Goal: Navigation & Orientation: Find specific page/section

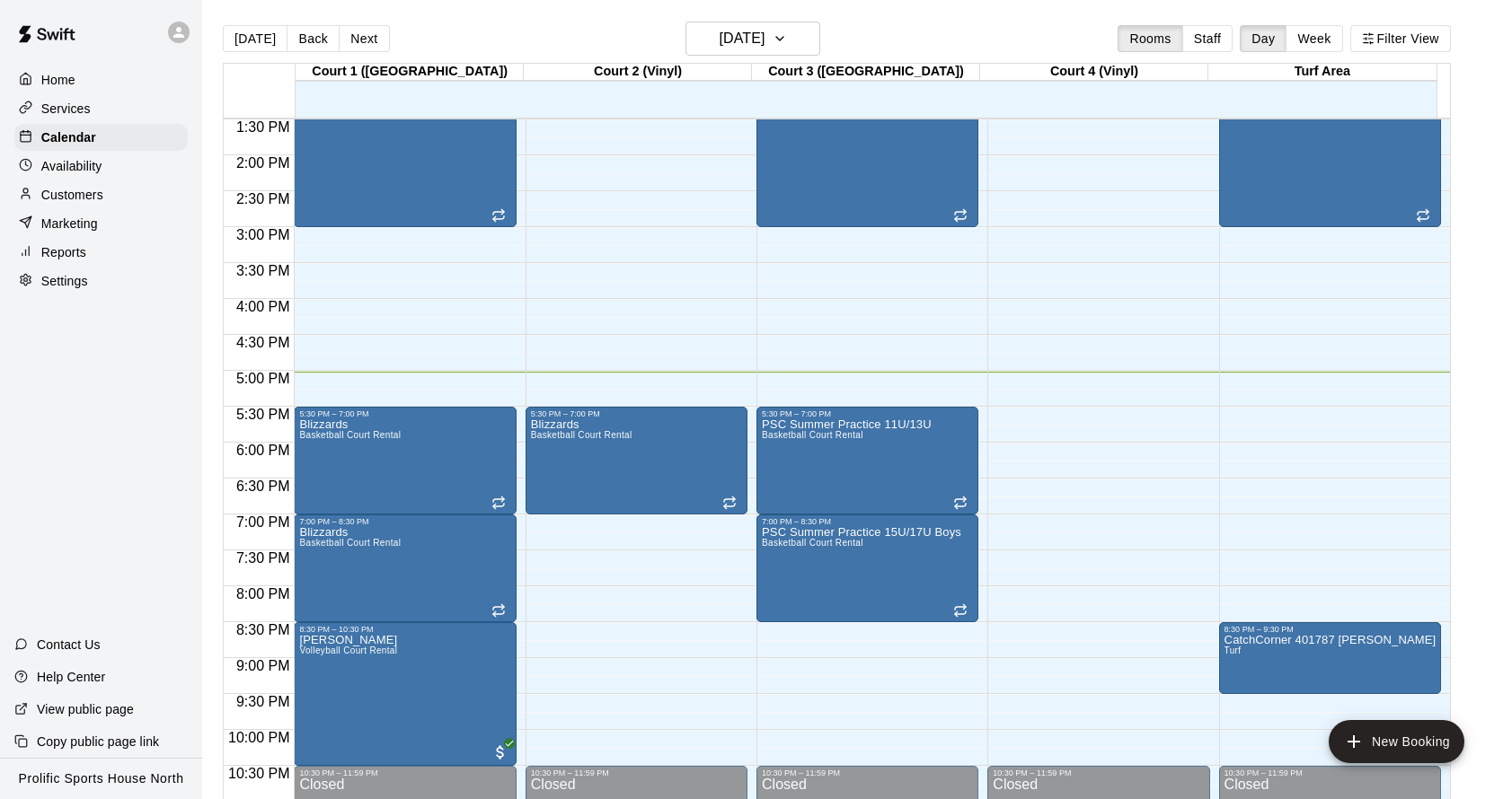
scroll to position [4, 0]
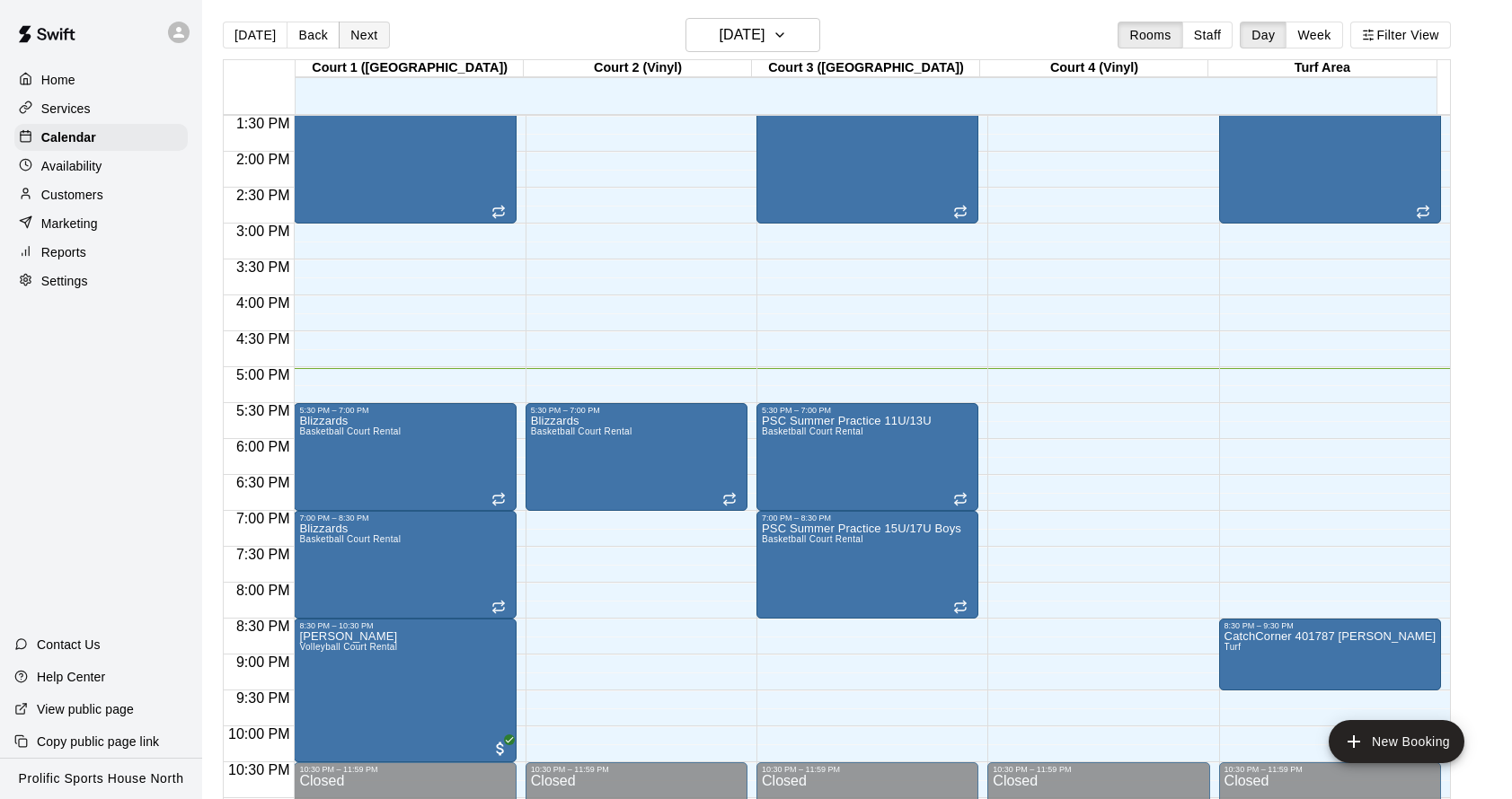
click at [363, 24] on button "Next" at bounding box center [363, 34] width 50 height 27
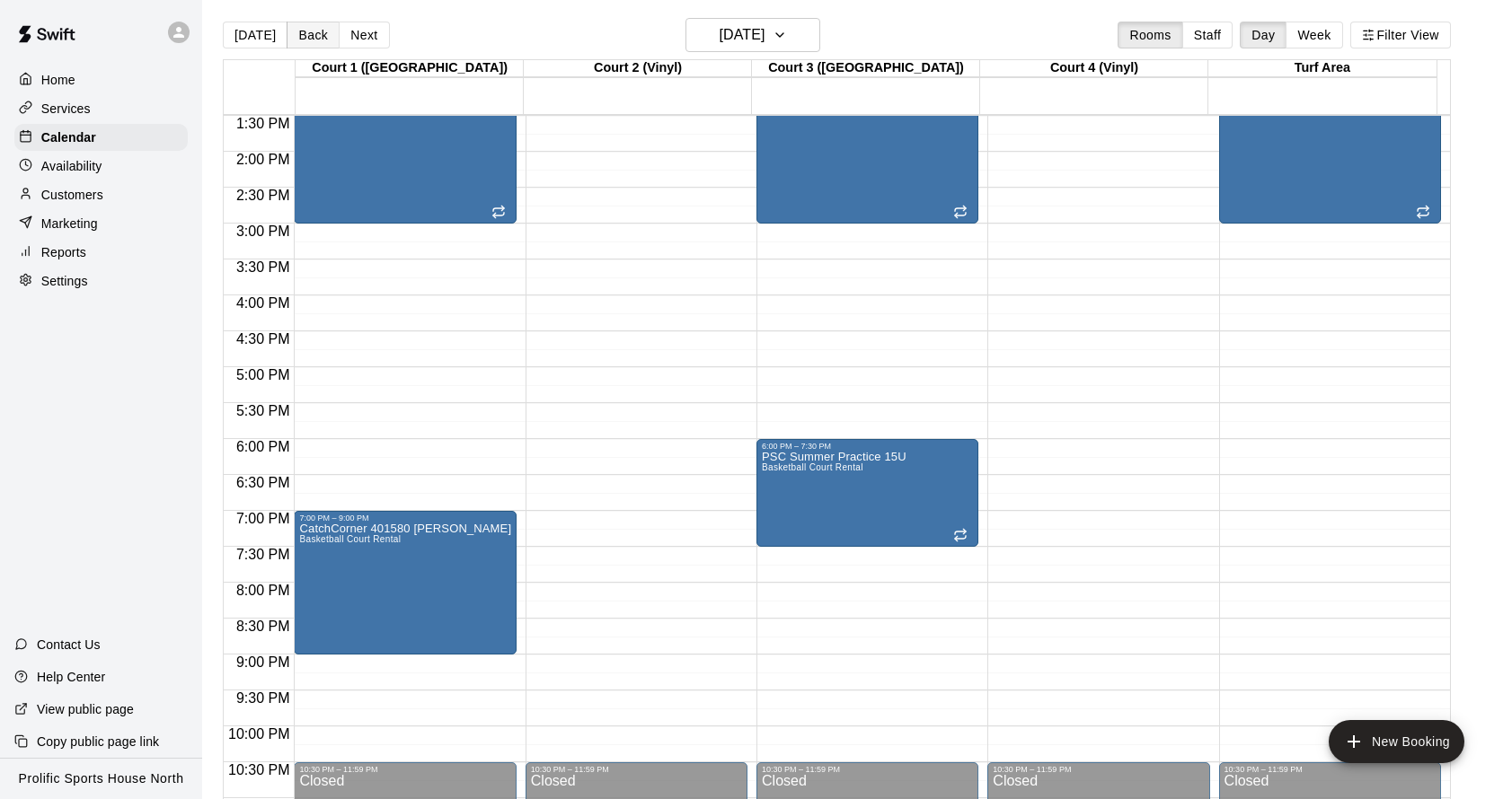
click at [315, 35] on button "Back" at bounding box center [313, 34] width 53 height 27
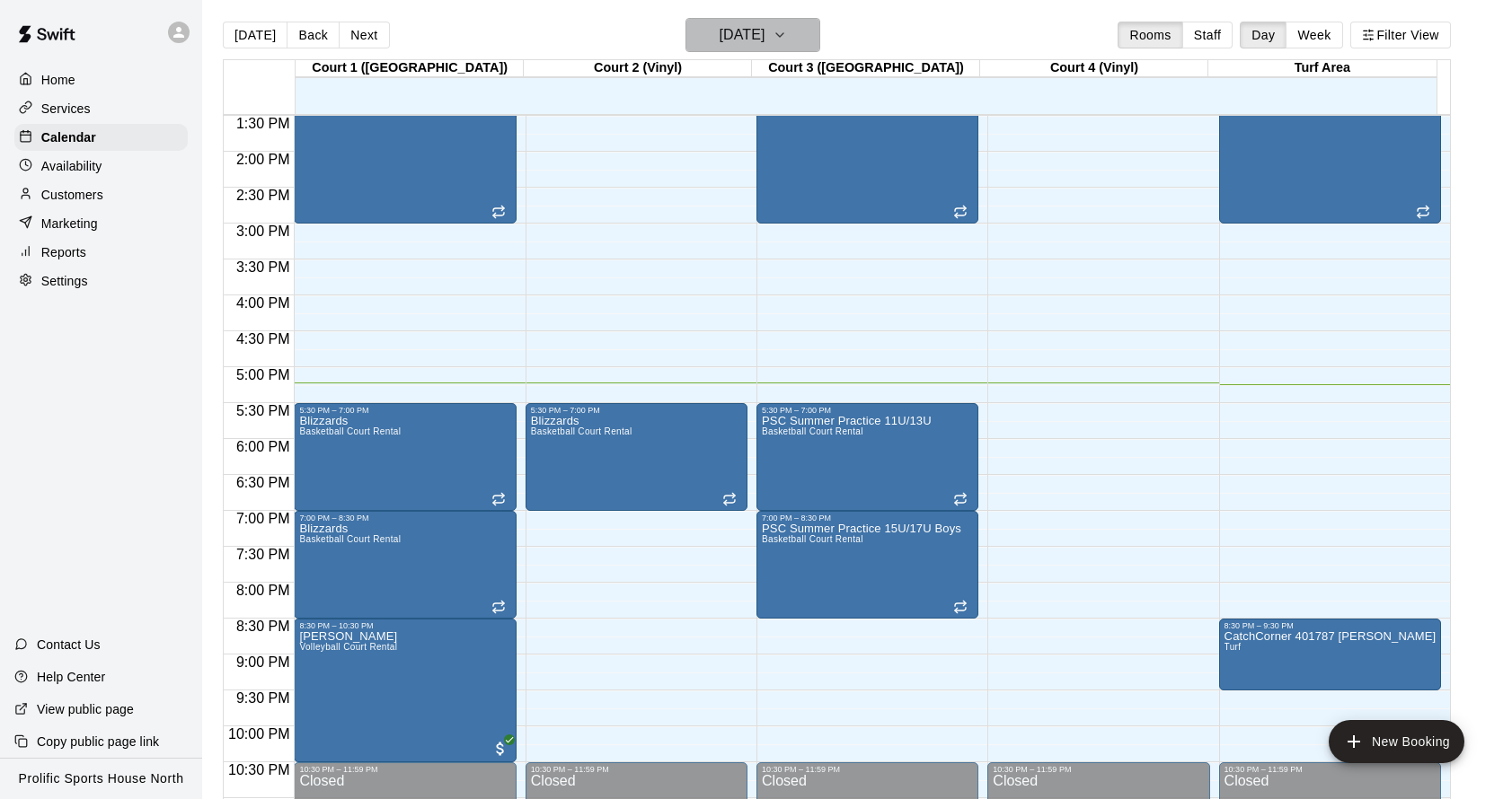
click at [765, 34] on h6 "[DATE]" at bounding box center [741, 35] width 46 height 26
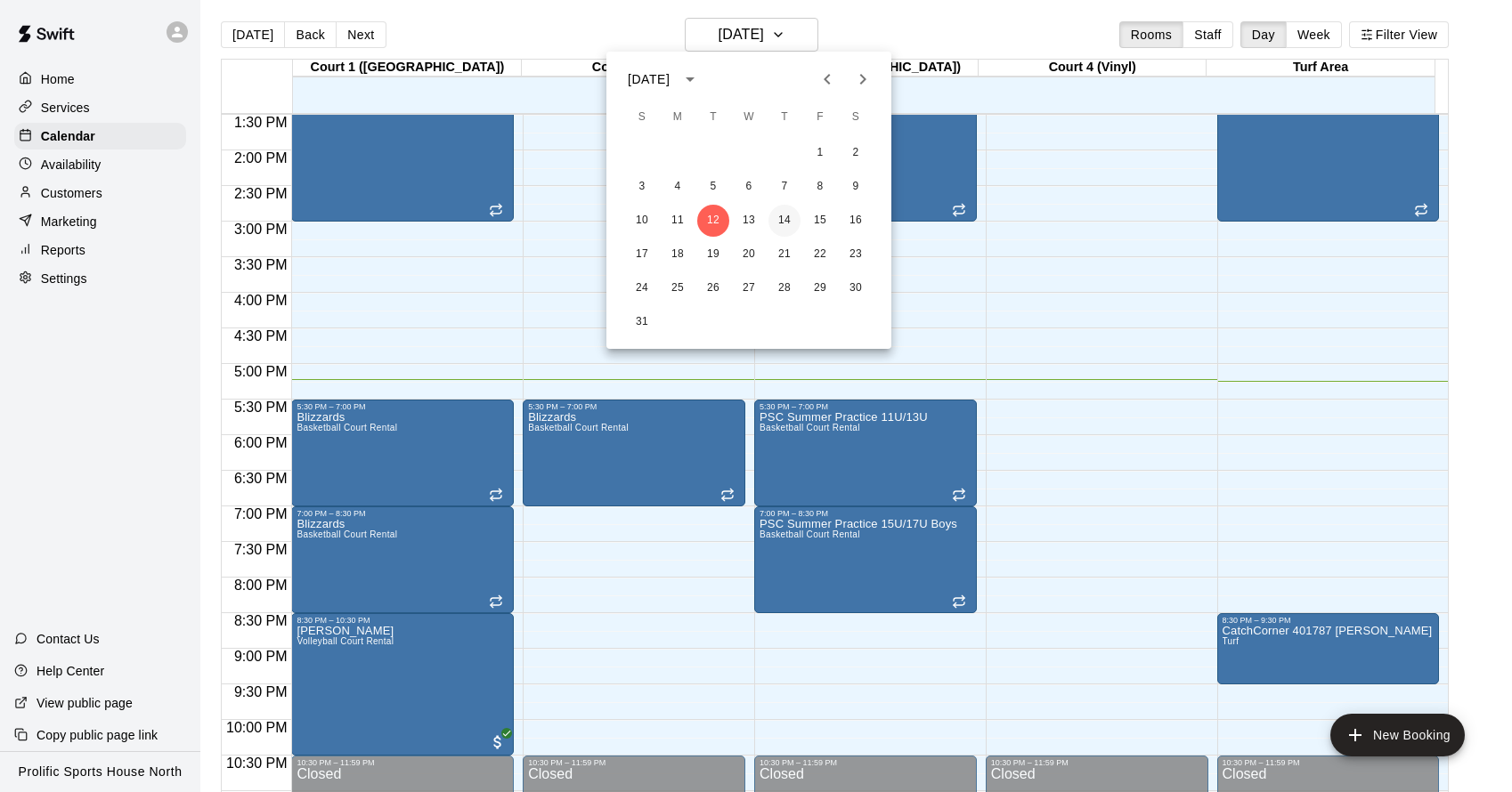
click at [788, 215] on button "14" at bounding box center [784, 220] width 32 height 32
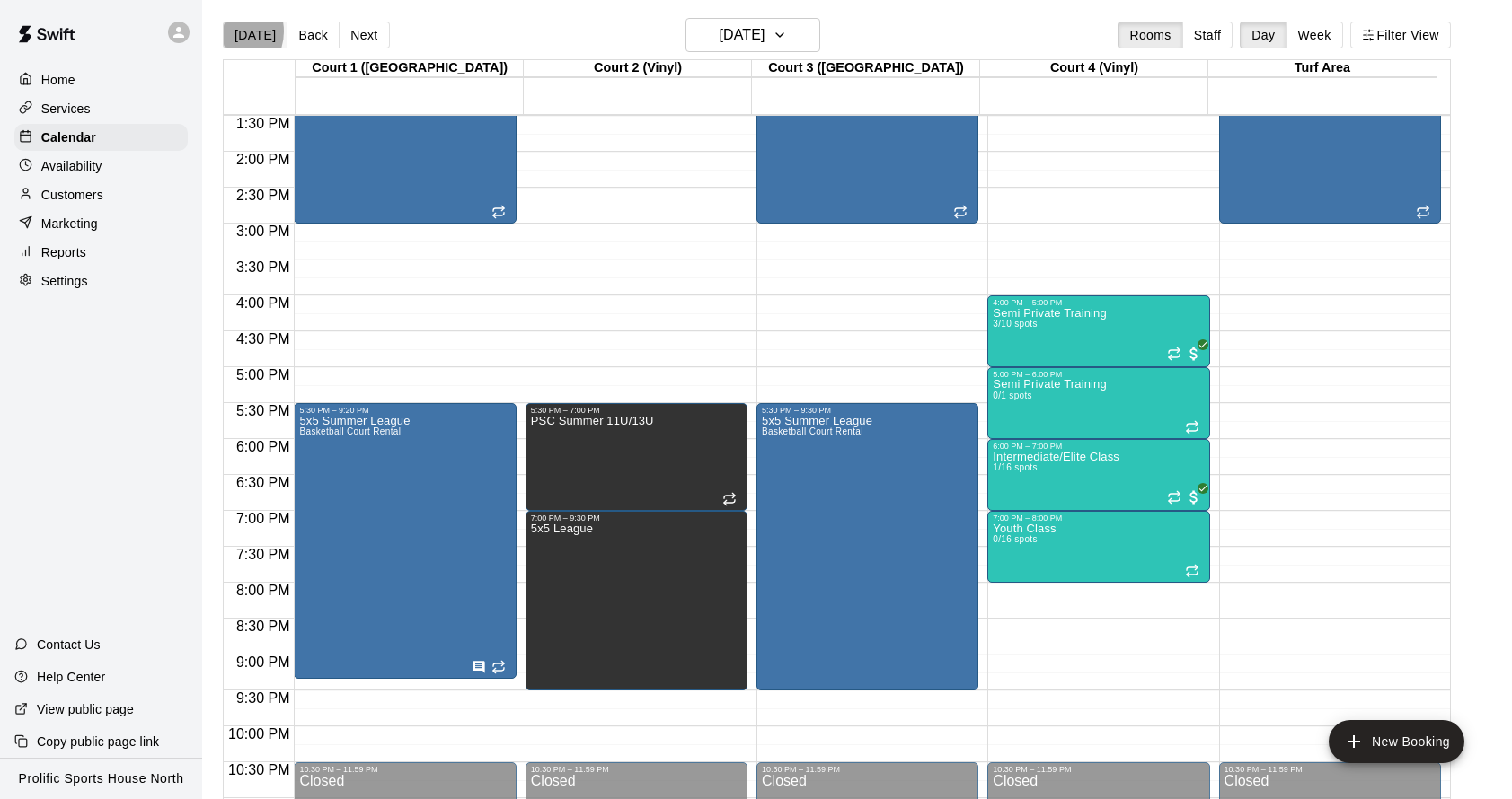
click at [229, 32] on button "[DATE]" at bounding box center [255, 34] width 65 height 27
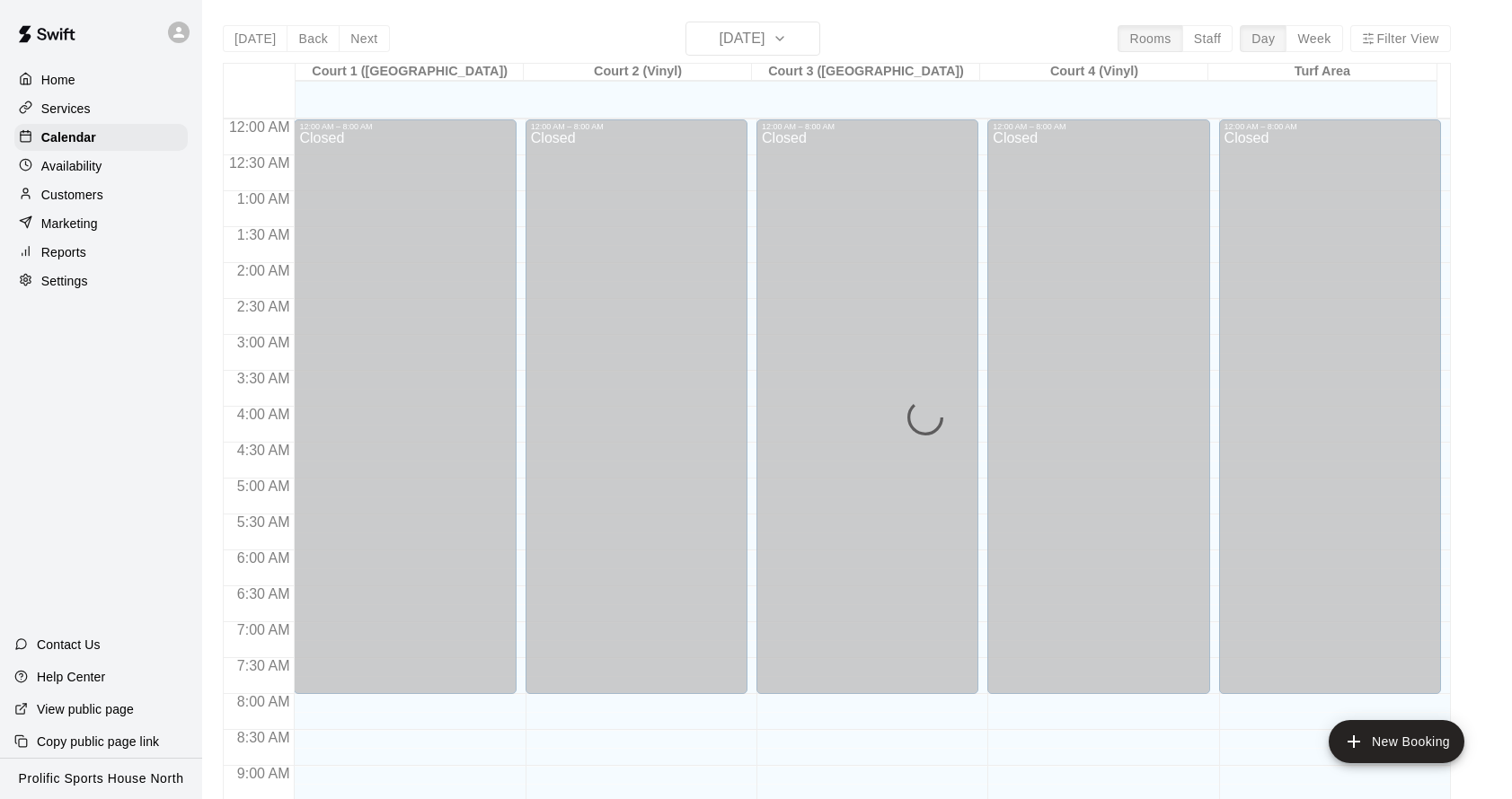
scroll to position [970, 0]
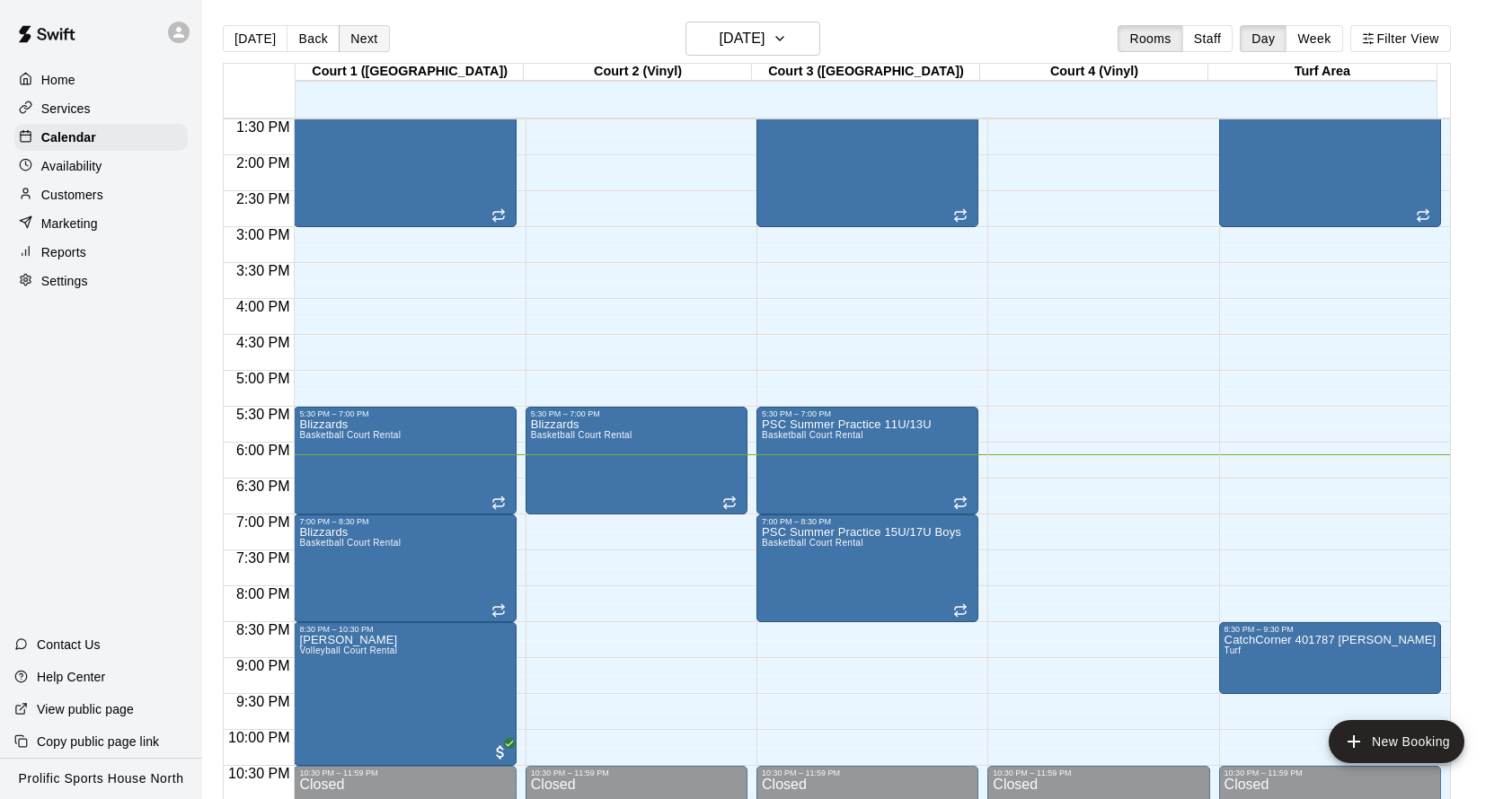
click at [347, 30] on button "Next" at bounding box center [363, 38] width 50 height 27
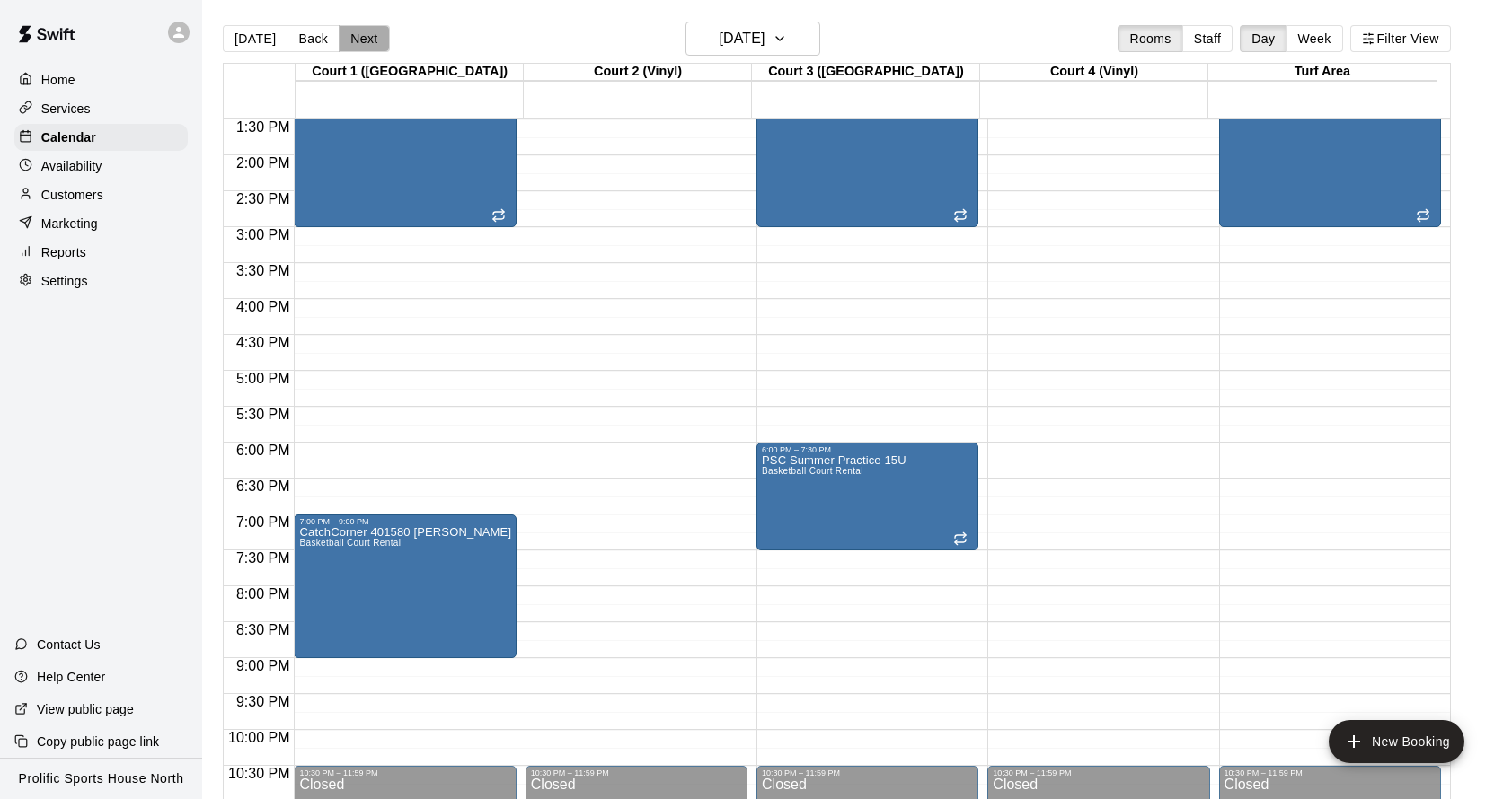
click at [353, 37] on button "Next" at bounding box center [363, 38] width 50 height 27
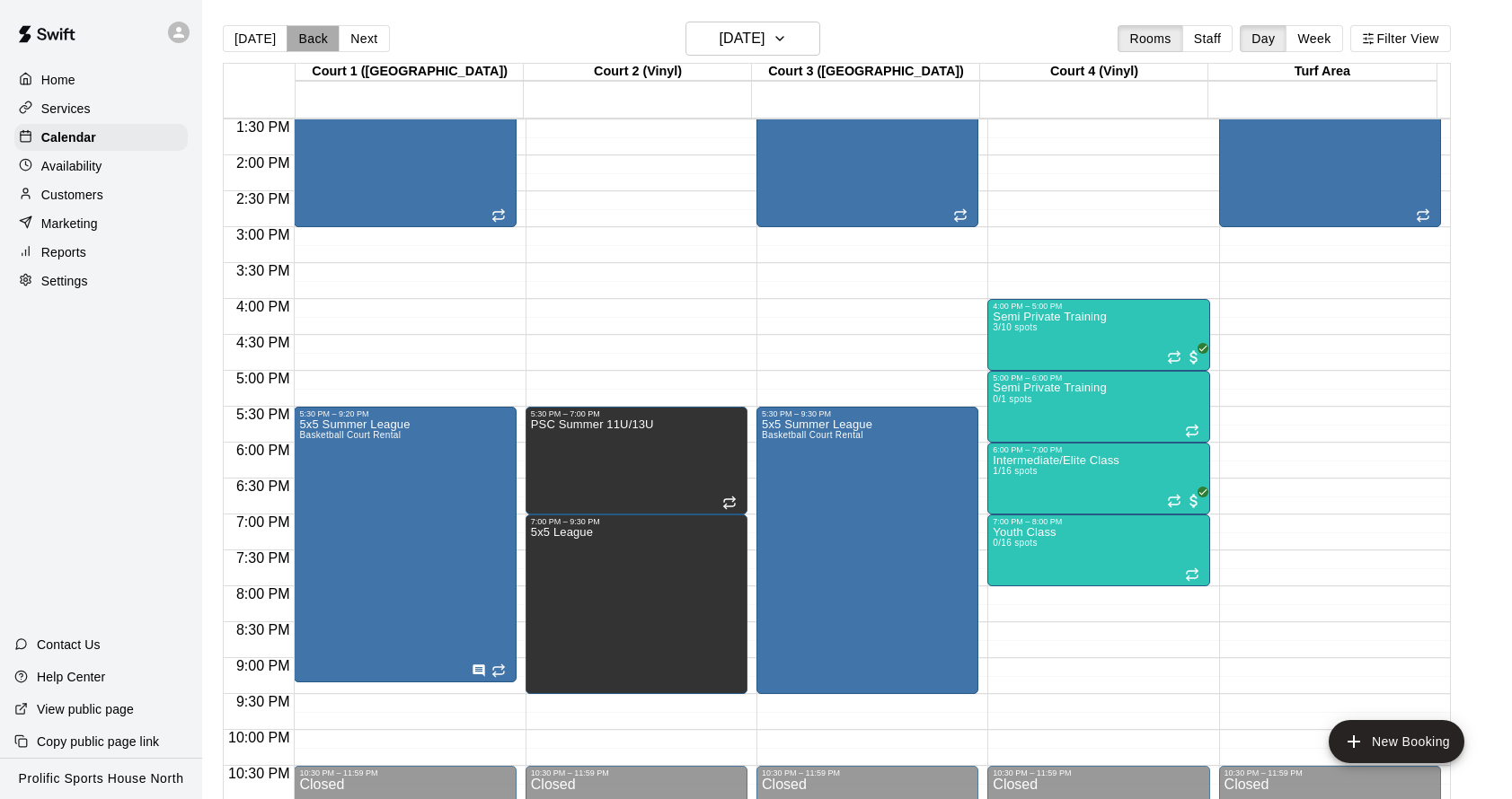
click at [294, 37] on button "Back" at bounding box center [313, 38] width 53 height 27
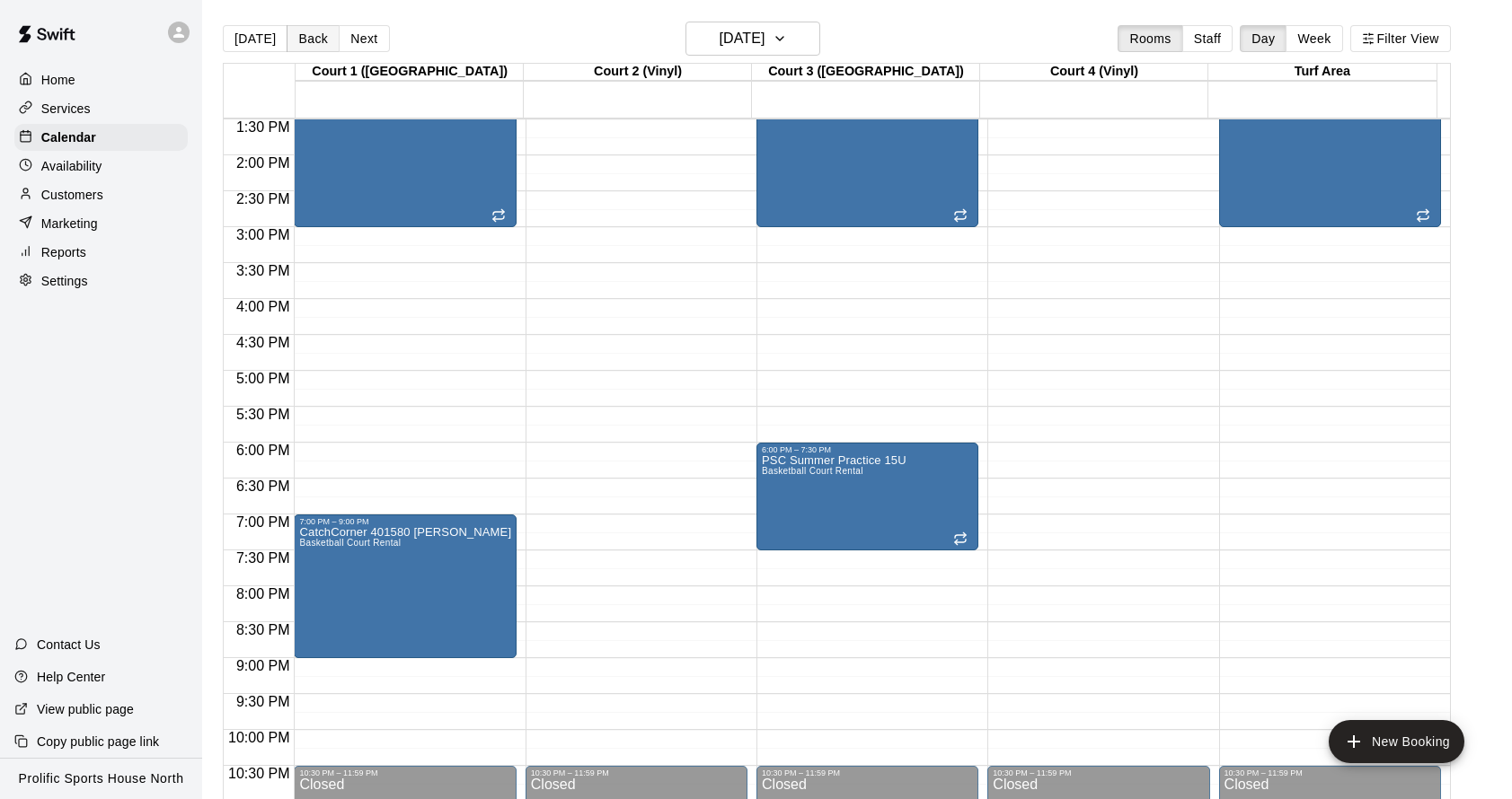
click at [294, 37] on button "Back" at bounding box center [313, 38] width 53 height 27
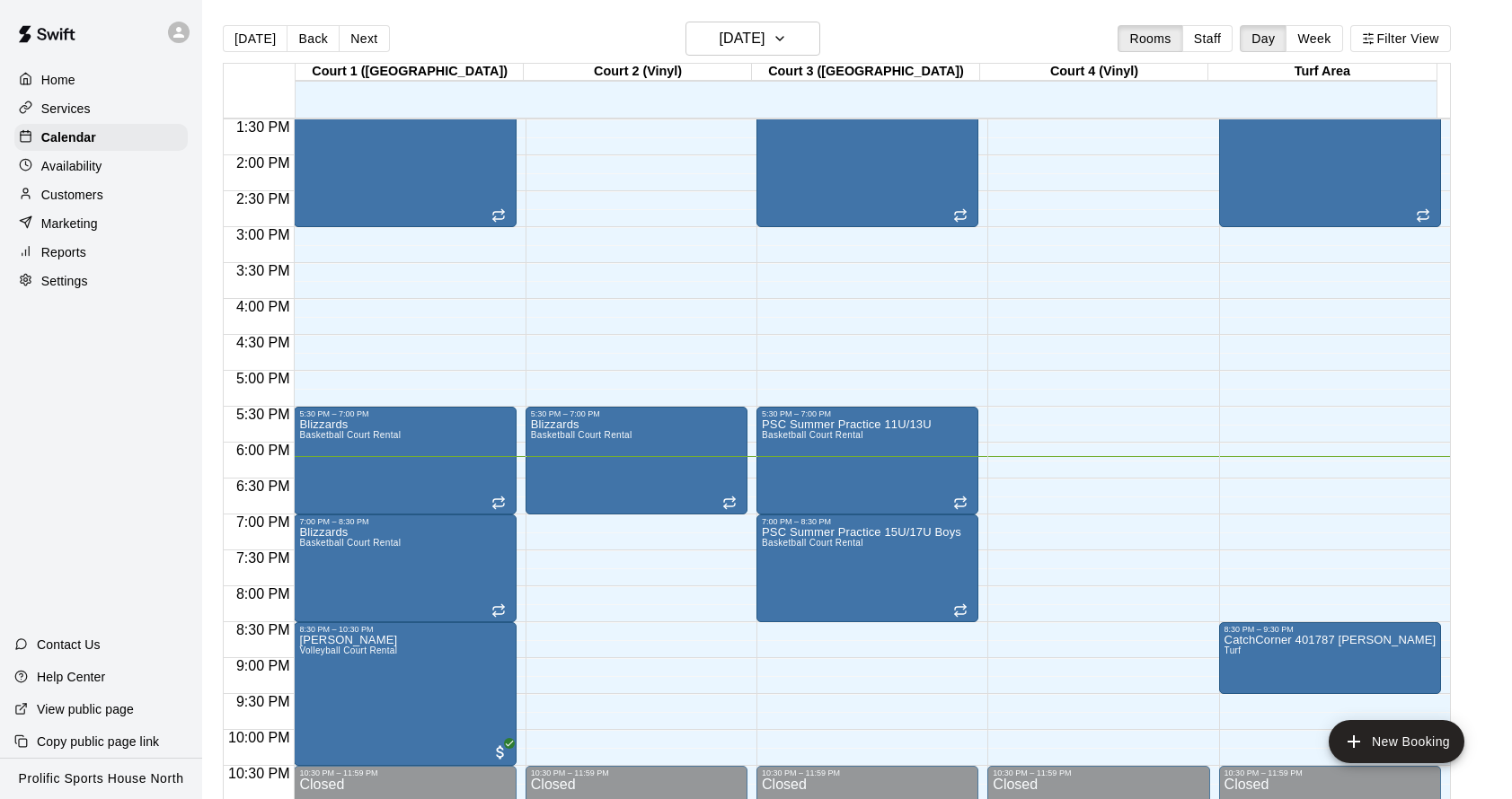
click at [318, 37] on button "Back" at bounding box center [313, 38] width 53 height 27
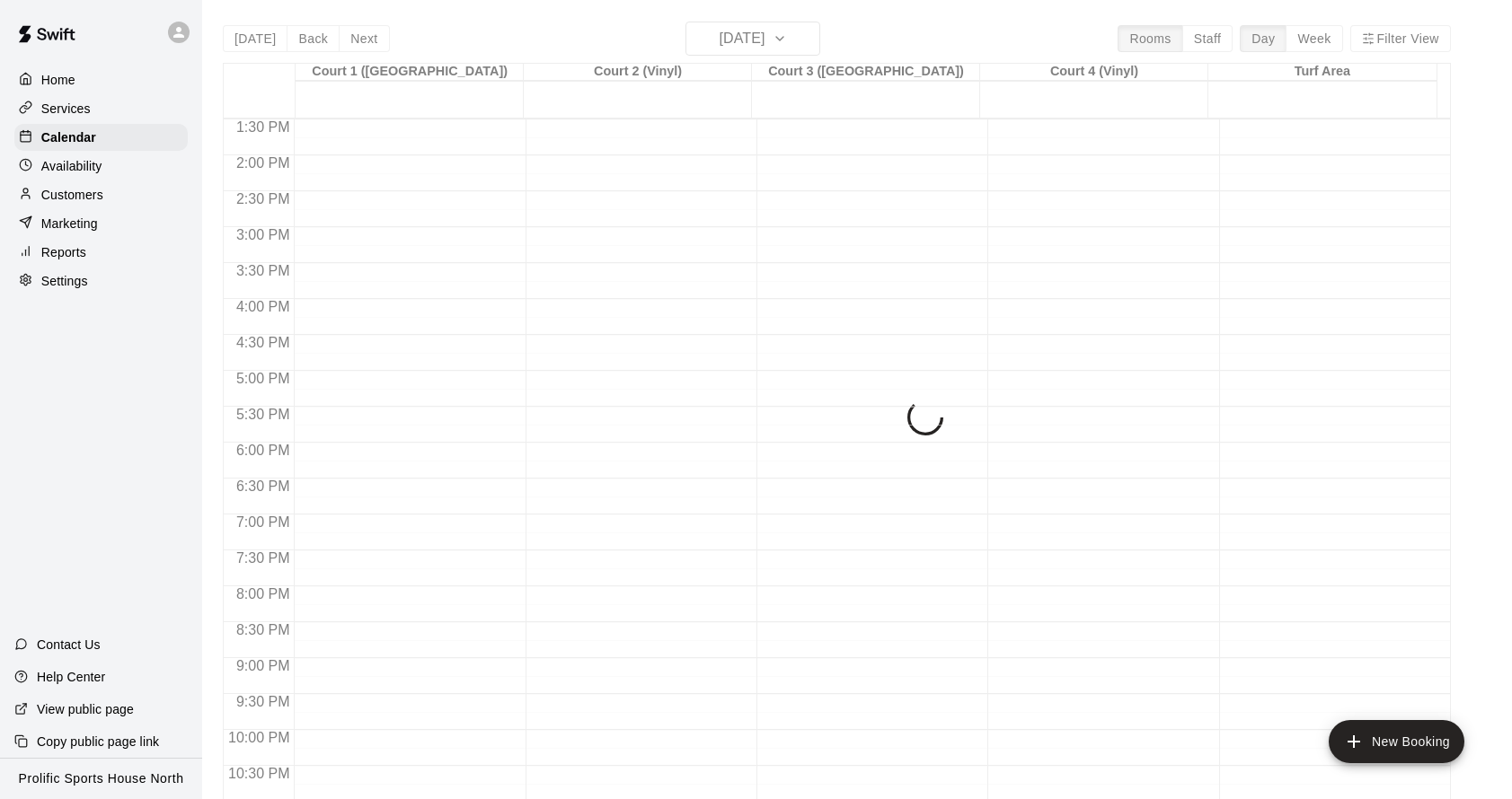
click at [346, 39] on div "Today Back Next Monday Aug 11 Rooms Staff Day Week Filter View Court 1 (Hardwoo…" at bounding box center [837, 421] width 1228 height 799
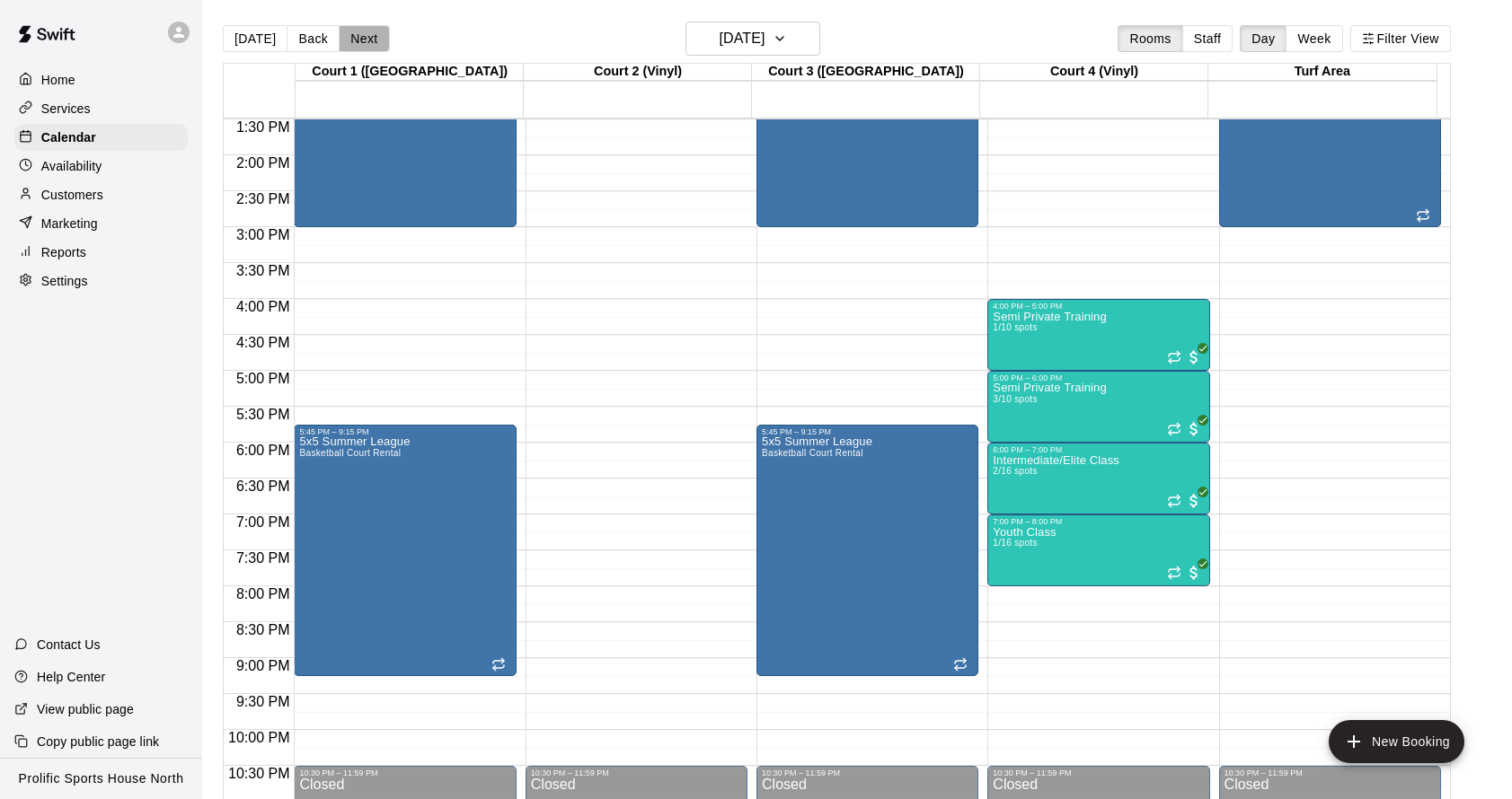
click at [346, 39] on button "Next" at bounding box center [363, 38] width 50 height 27
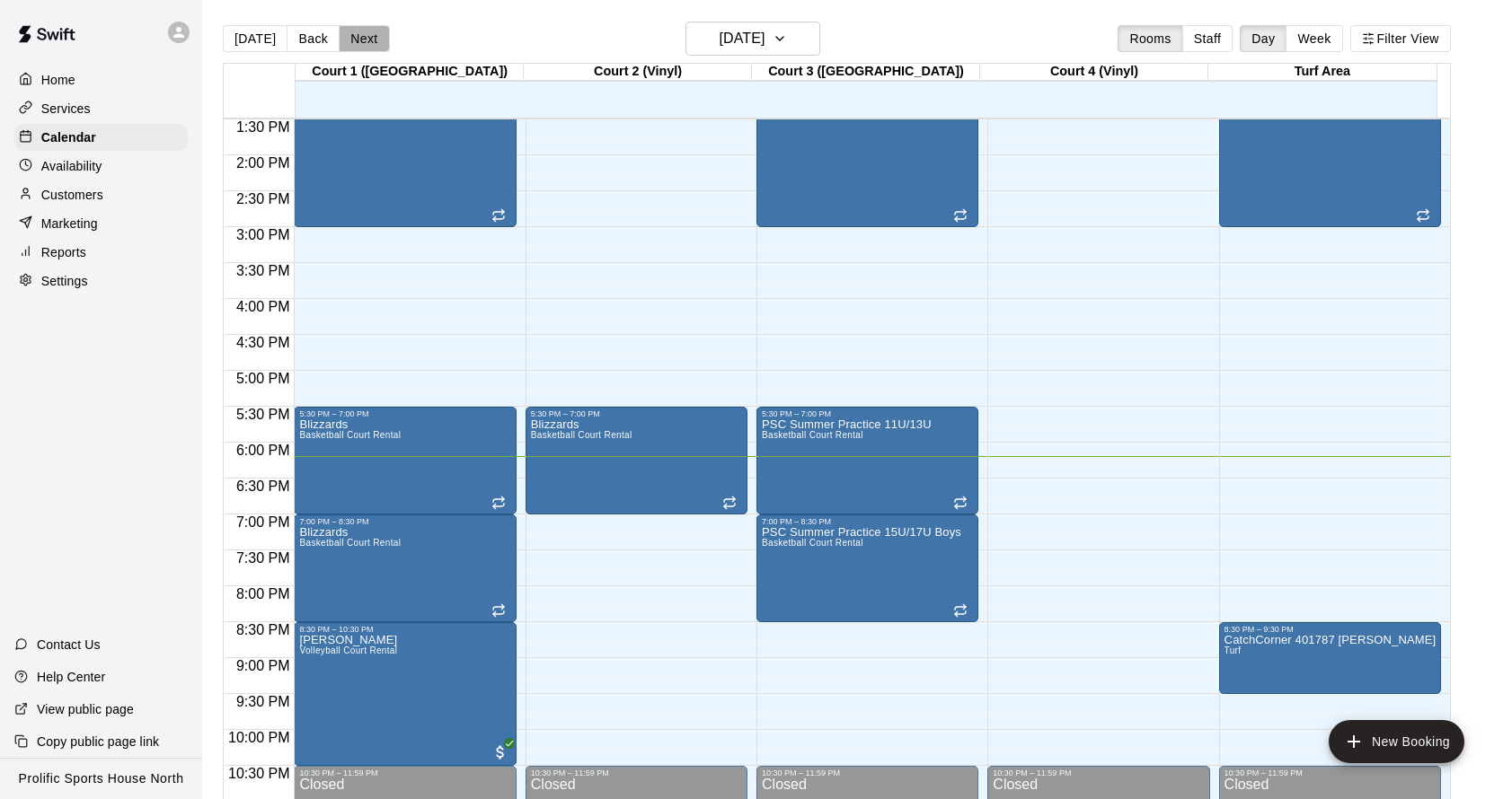
click at [346, 39] on button "Next" at bounding box center [363, 38] width 50 height 27
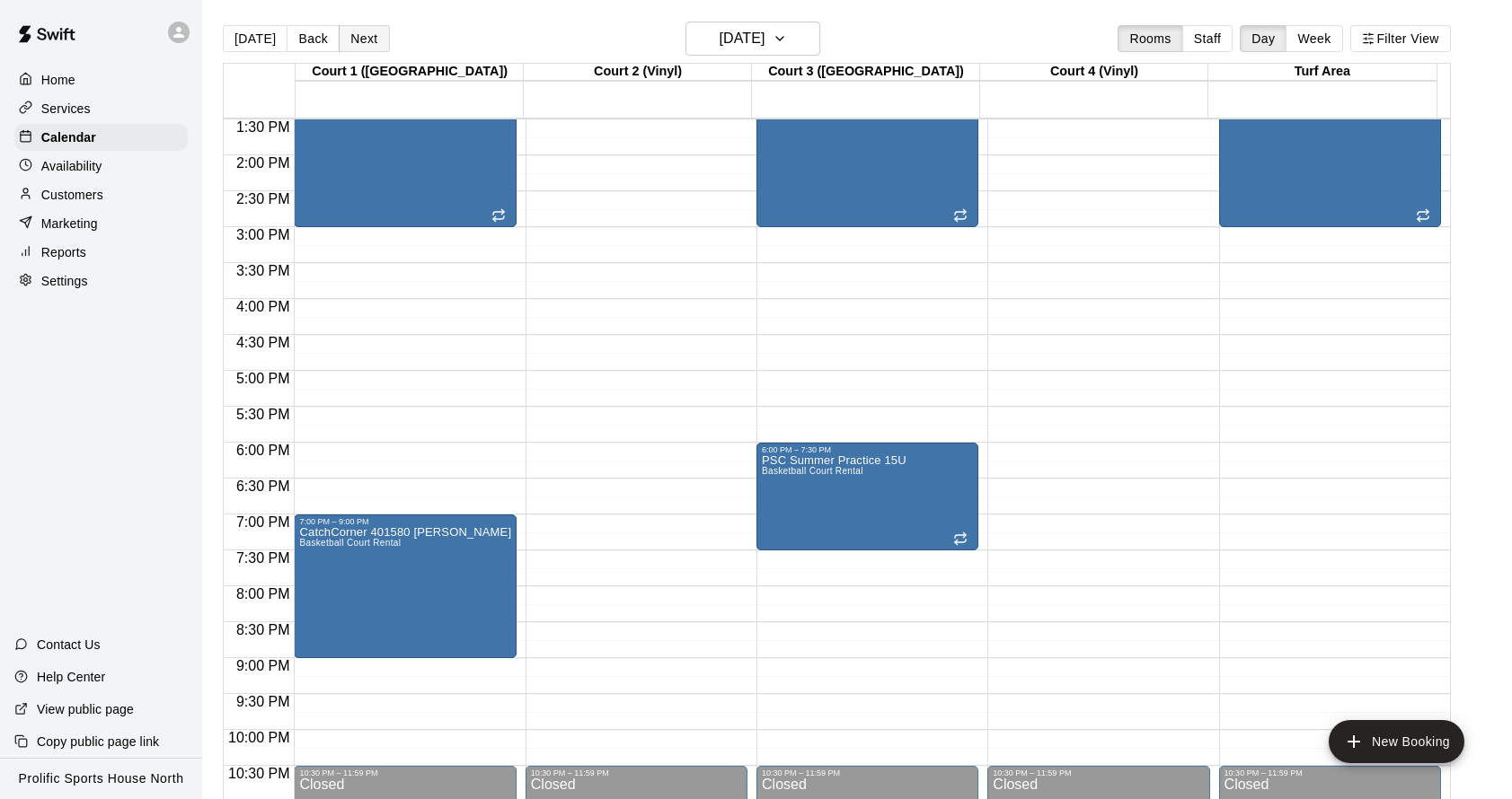
click at [357, 36] on button "Next" at bounding box center [363, 38] width 50 height 27
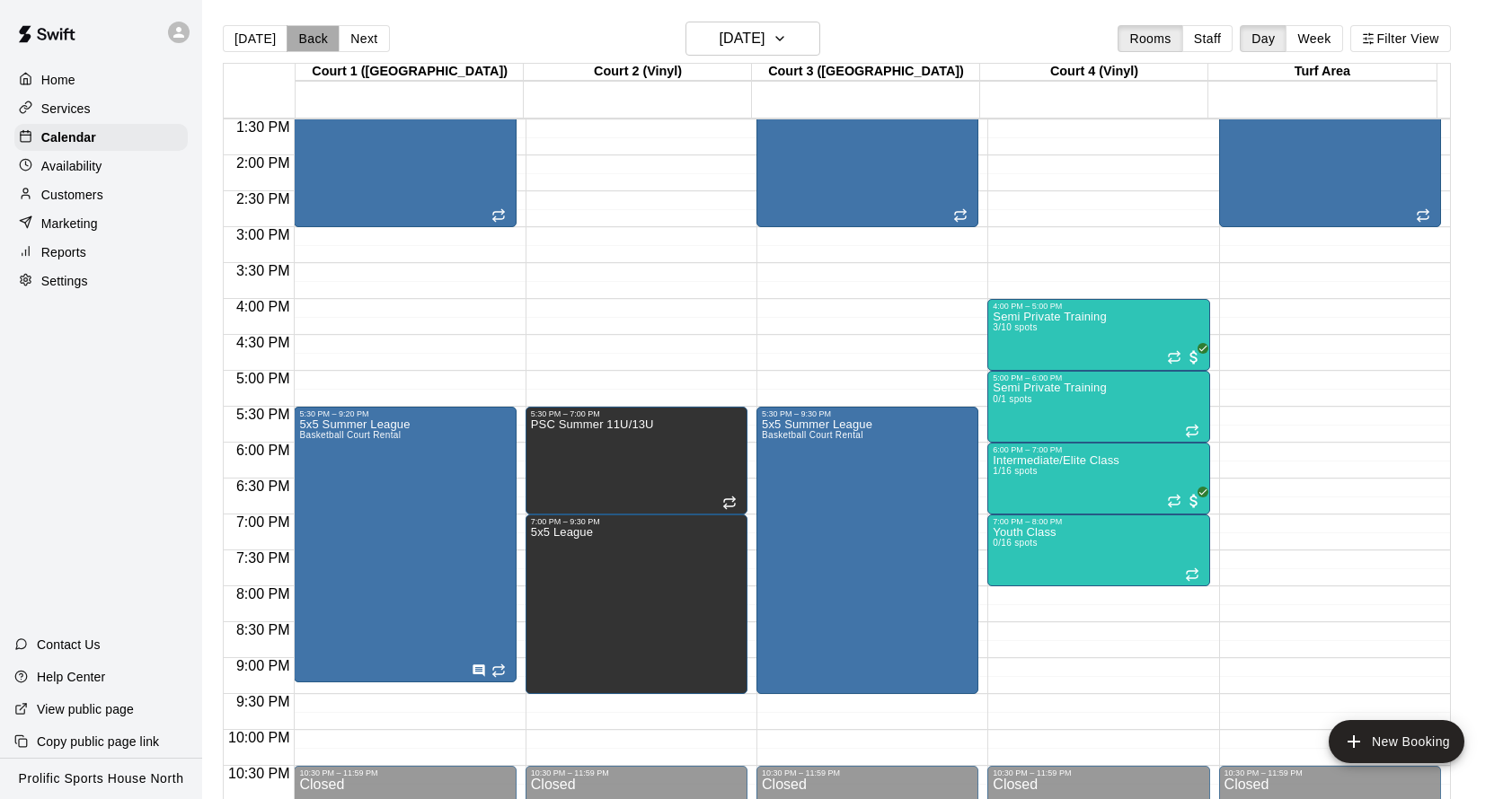
click at [312, 36] on button "Back" at bounding box center [313, 38] width 53 height 27
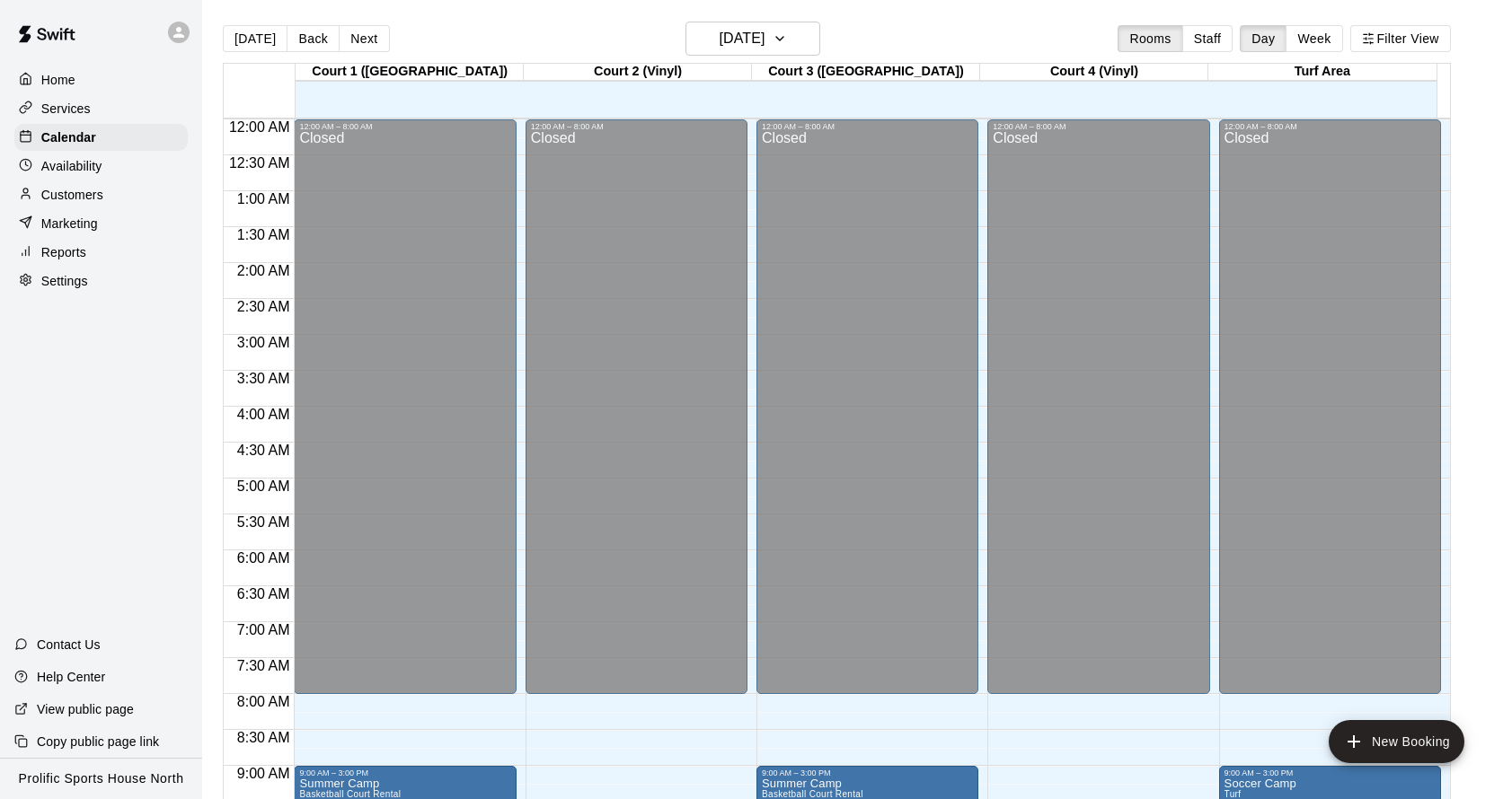
scroll to position [970, 0]
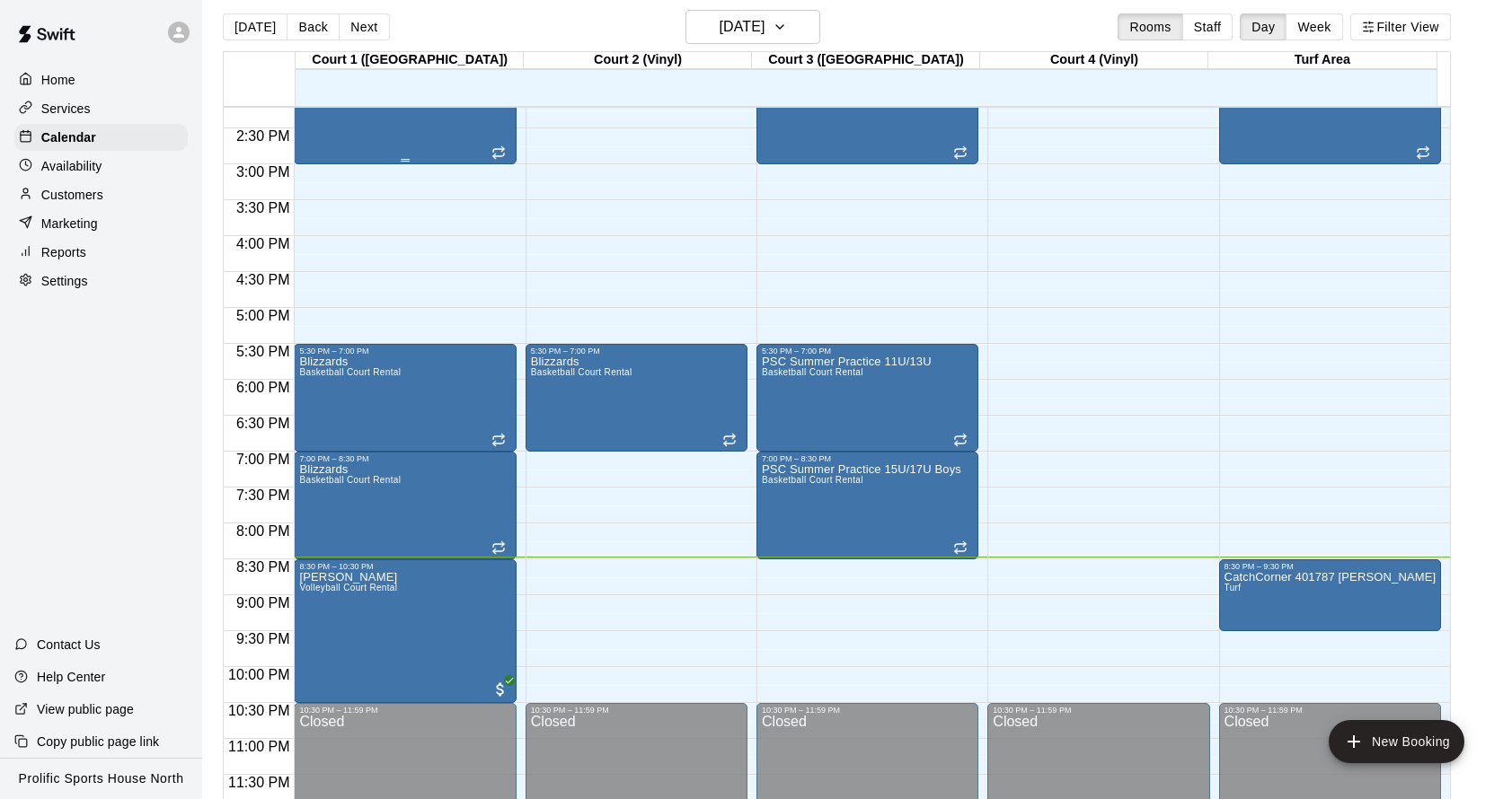
scroll to position [1020, 0]
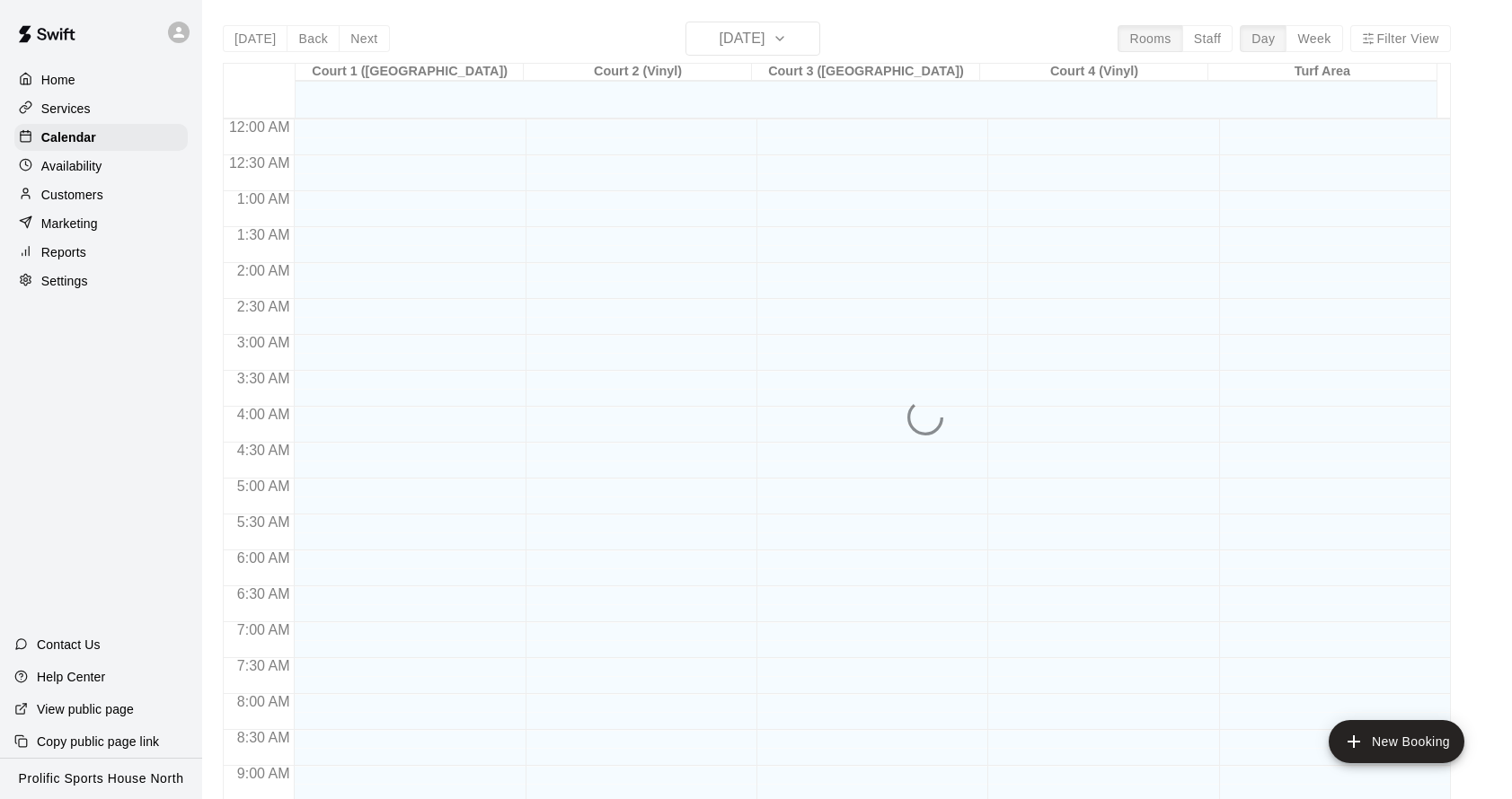
scroll to position [970, 0]
